Goal: Find specific page/section: Find specific page/section

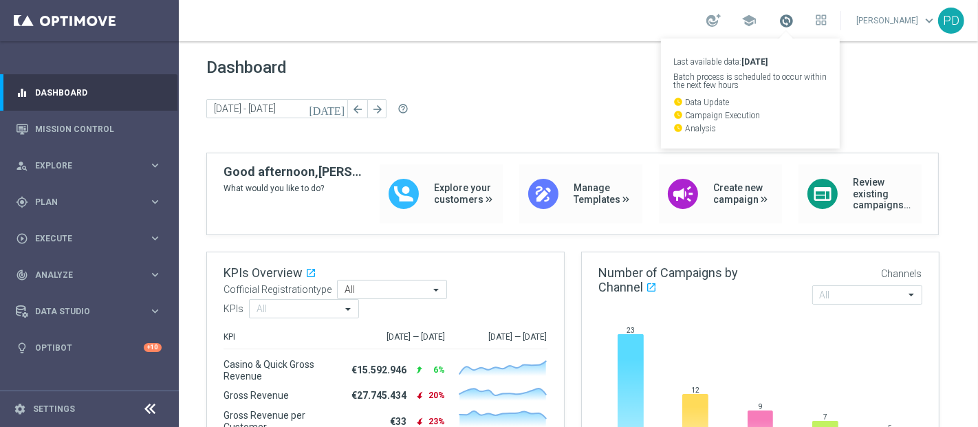
click at [793, 24] on span at bounding box center [785, 20] width 15 height 15
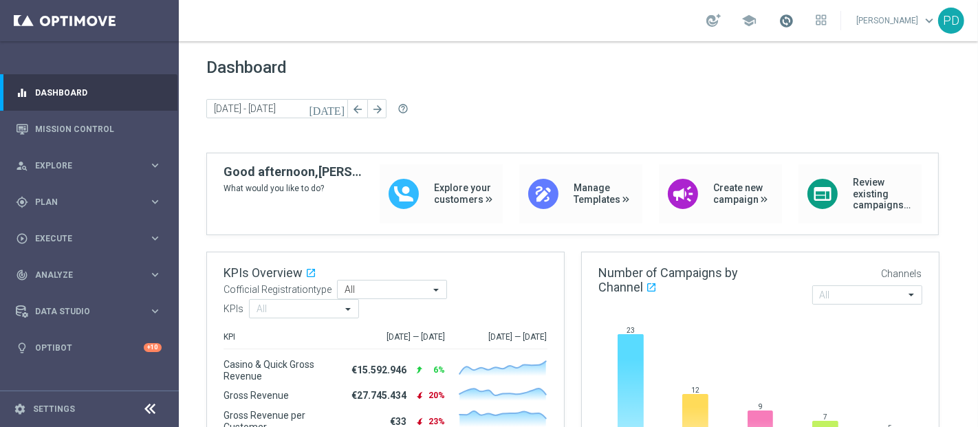
click at [793, 24] on span at bounding box center [785, 20] width 15 height 15
click at [793, 22] on span at bounding box center [785, 20] width 15 height 15
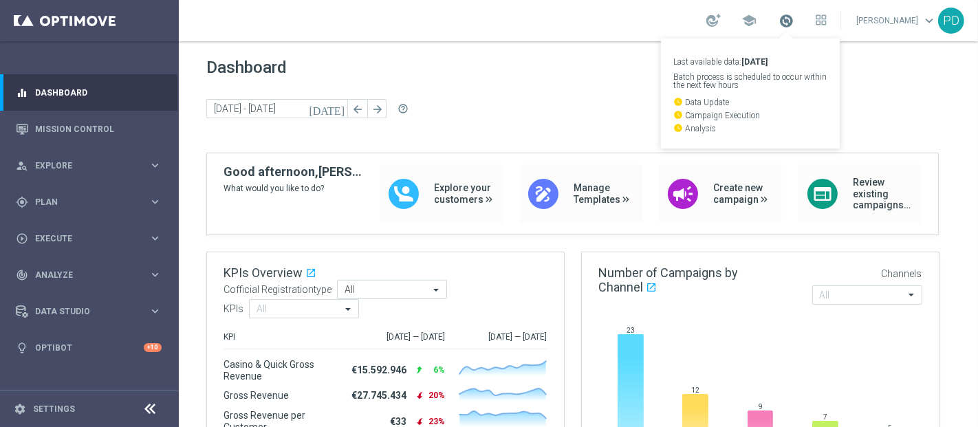
click at [793, 21] on span at bounding box center [785, 20] width 15 height 15
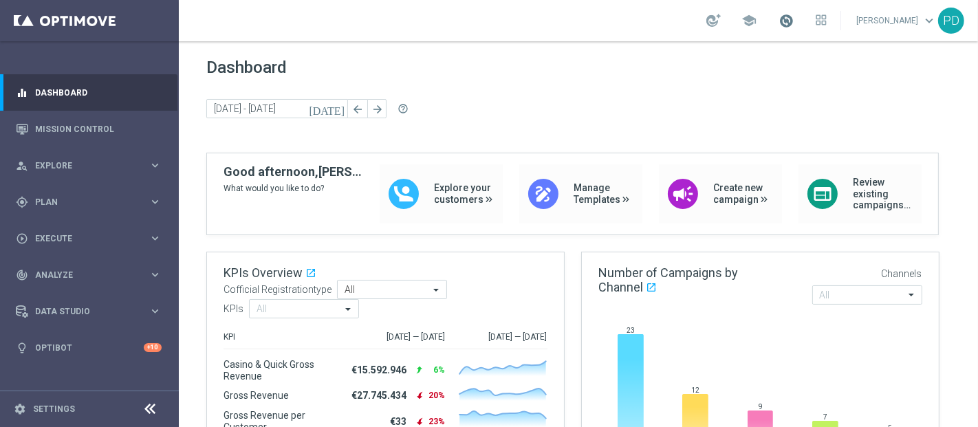
click at [793, 21] on span at bounding box center [785, 20] width 15 height 15
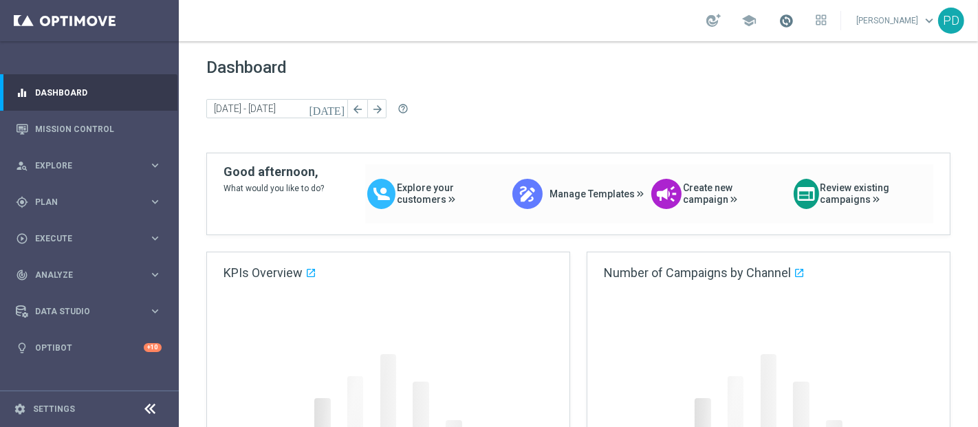
click at [793, 14] on span at bounding box center [785, 20] width 15 height 15
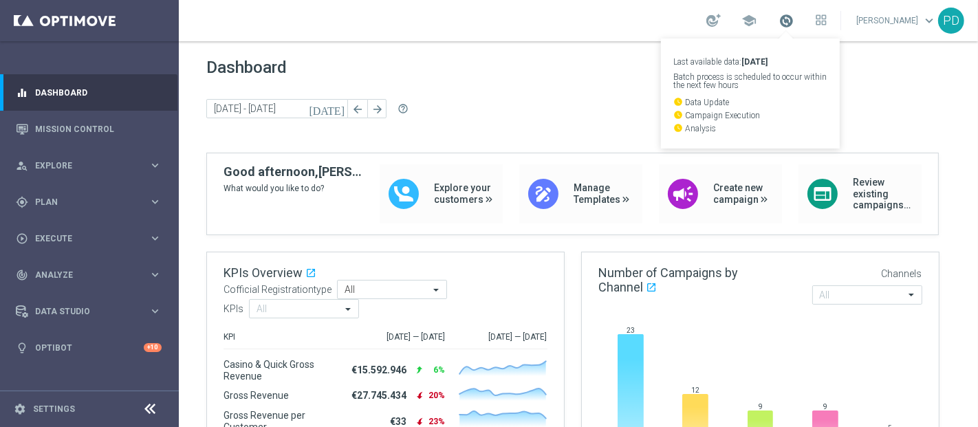
click at [793, 17] on span at bounding box center [785, 20] width 15 height 15
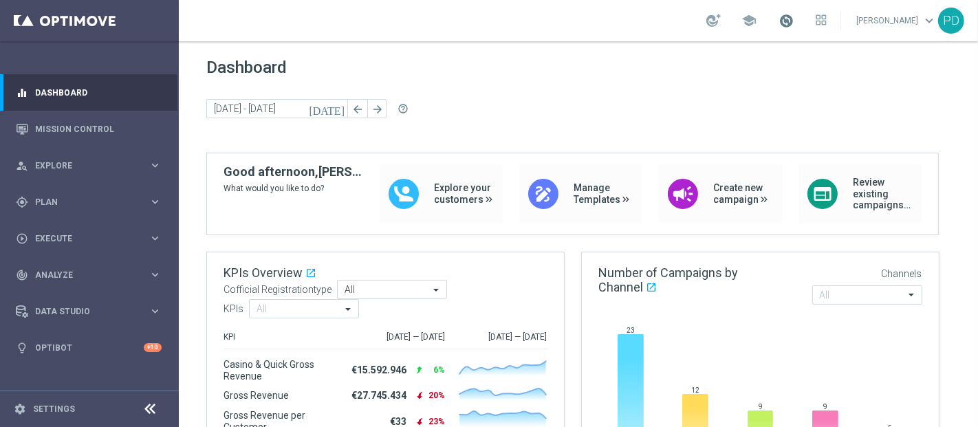
click at [793, 17] on span at bounding box center [785, 20] width 15 height 15
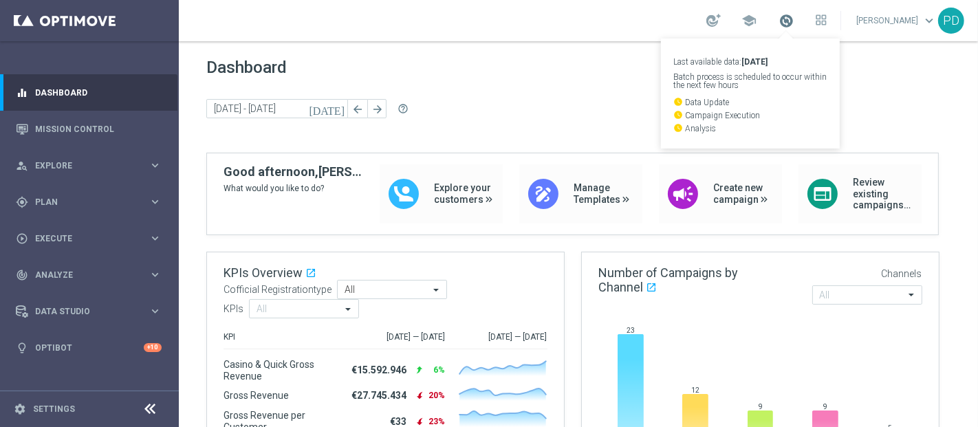
click at [793, 21] on span at bounding box center [785, 20] width 15 height 15
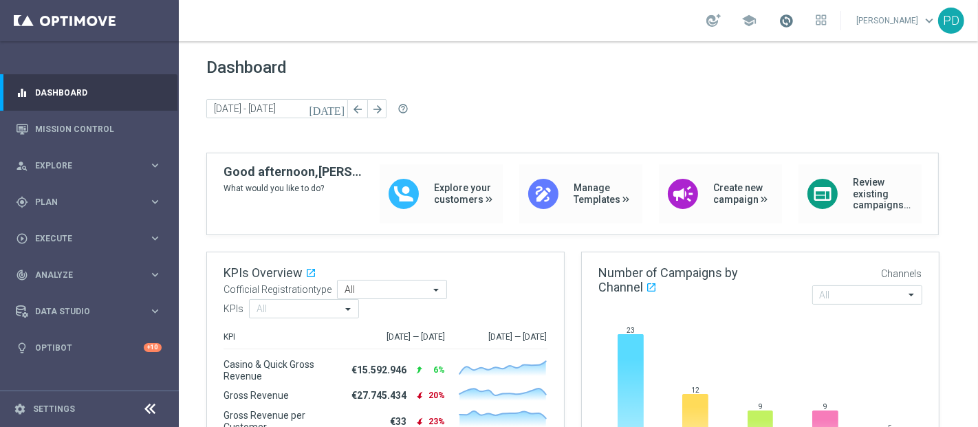
click at [793, 21] on span at bounding box center [785, 20] width 15 height 15
